Goal: Task Accomplishment & Management: Use online tool/utility

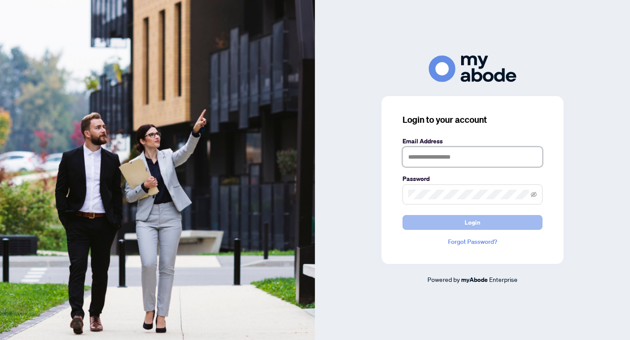
type input "**********"
click at [432, 222] on button "Login" at bounding box center [472, 222] width 140 height 15
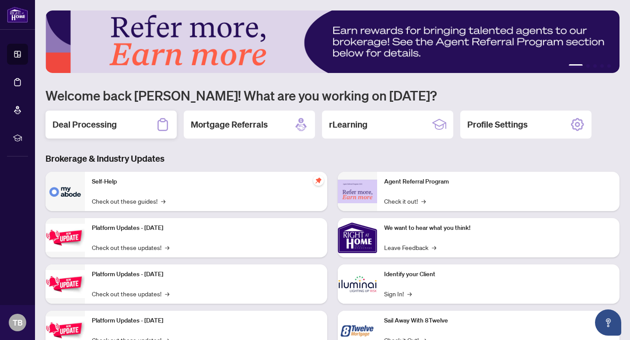
click at [112, 120] on h2 "Deal Processing" at bounding box center [84, 125] width 64 height 12
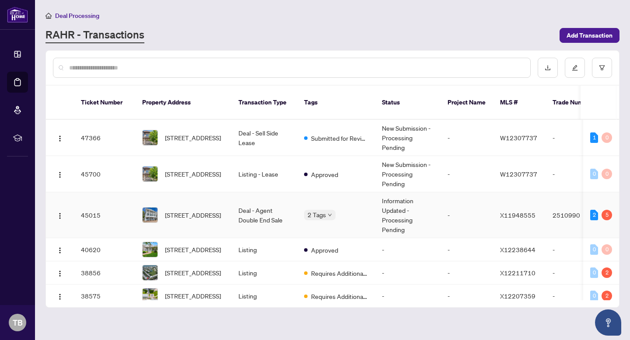
click at [176, 212] on span "[STREET_ADDRESS]" at bounding box center [193, 215] width 56 height 10
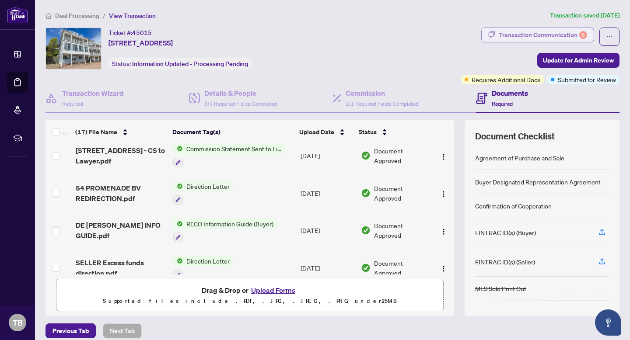
click at [550, 32] on div "Transaction Communication 5" at bounding box center [543, 35] width 88 height 14
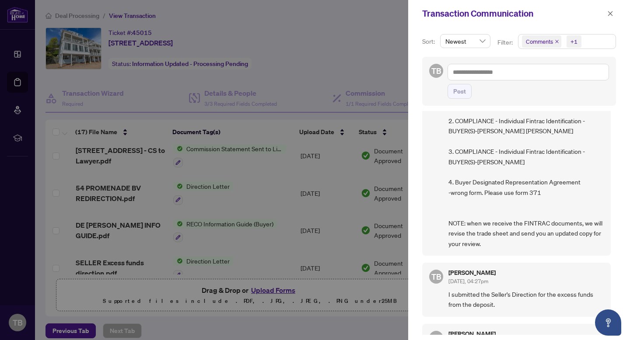
scroll to position [100, 0]
